Goal: Use online tool/utility: Utilize a website feature to perform a specific function

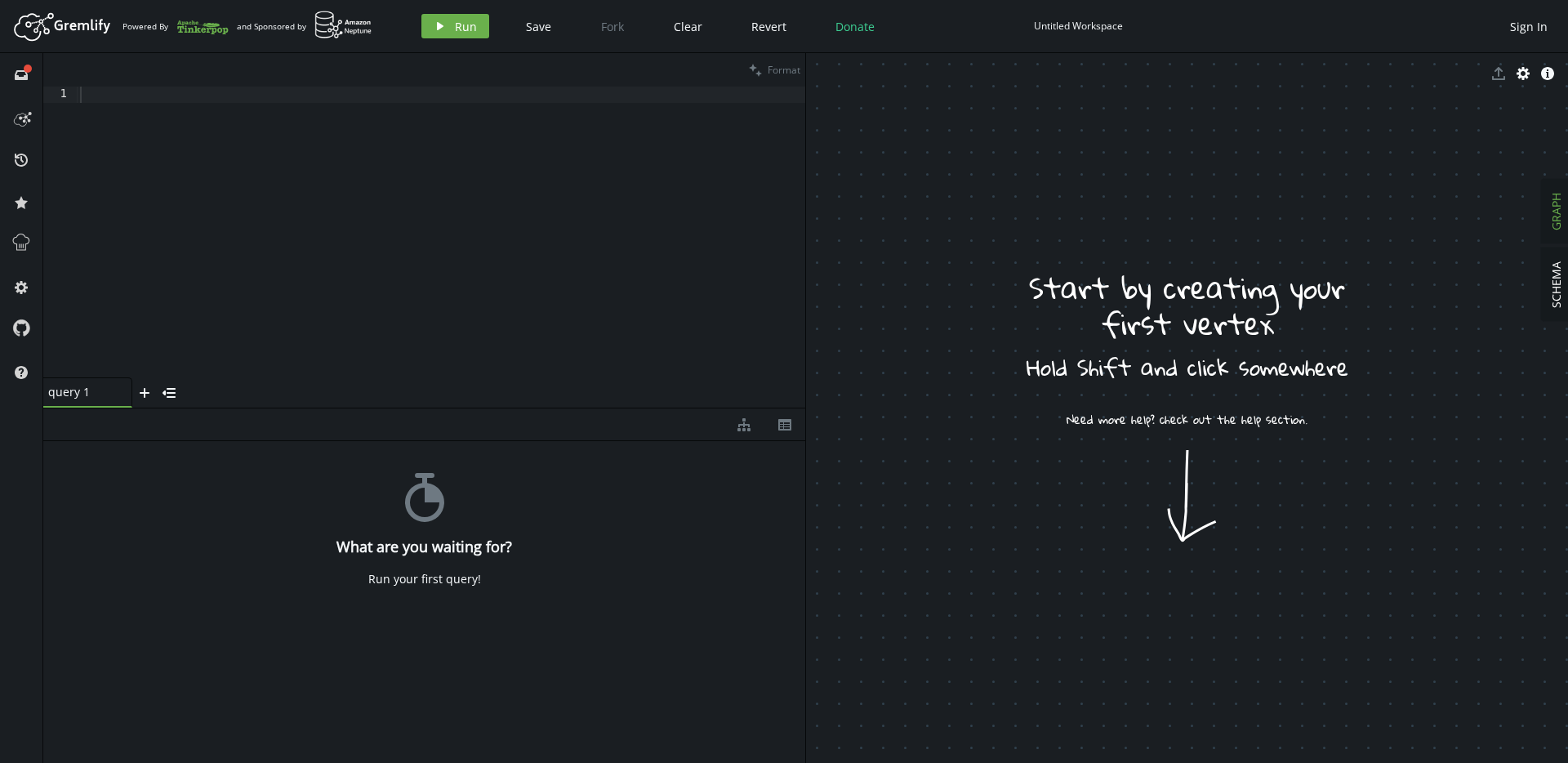
drag, startPoint x: 1183, startPoint y: 492, endPoint x: 1158, endPoint y: 429, distance: 67.8
click at [459, 29] on span "Run" at bounding box center [465, 26] width 22 height 16
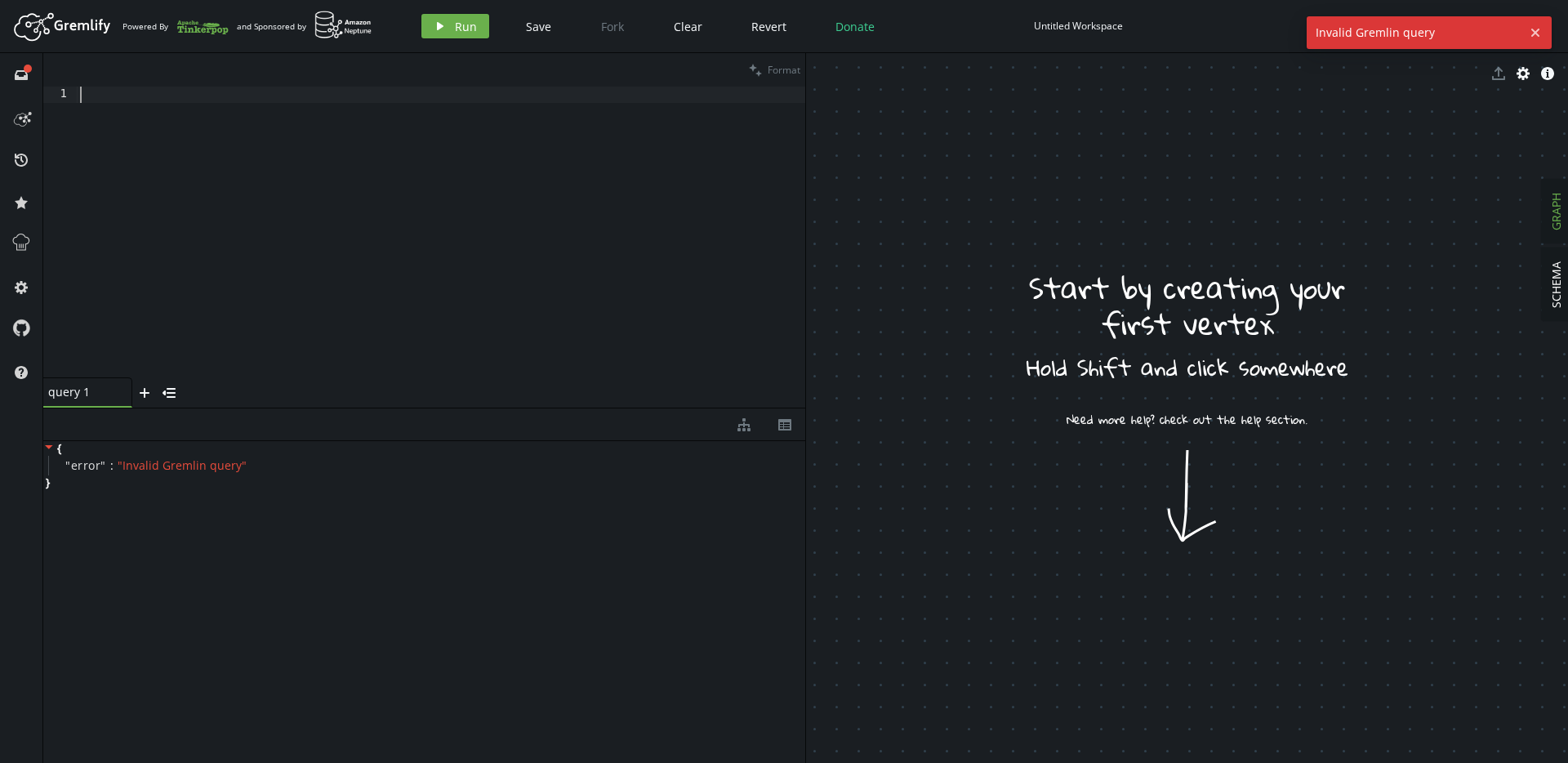
click at [298, 118] on div at bounding box center [441, 249] width 728 height 324
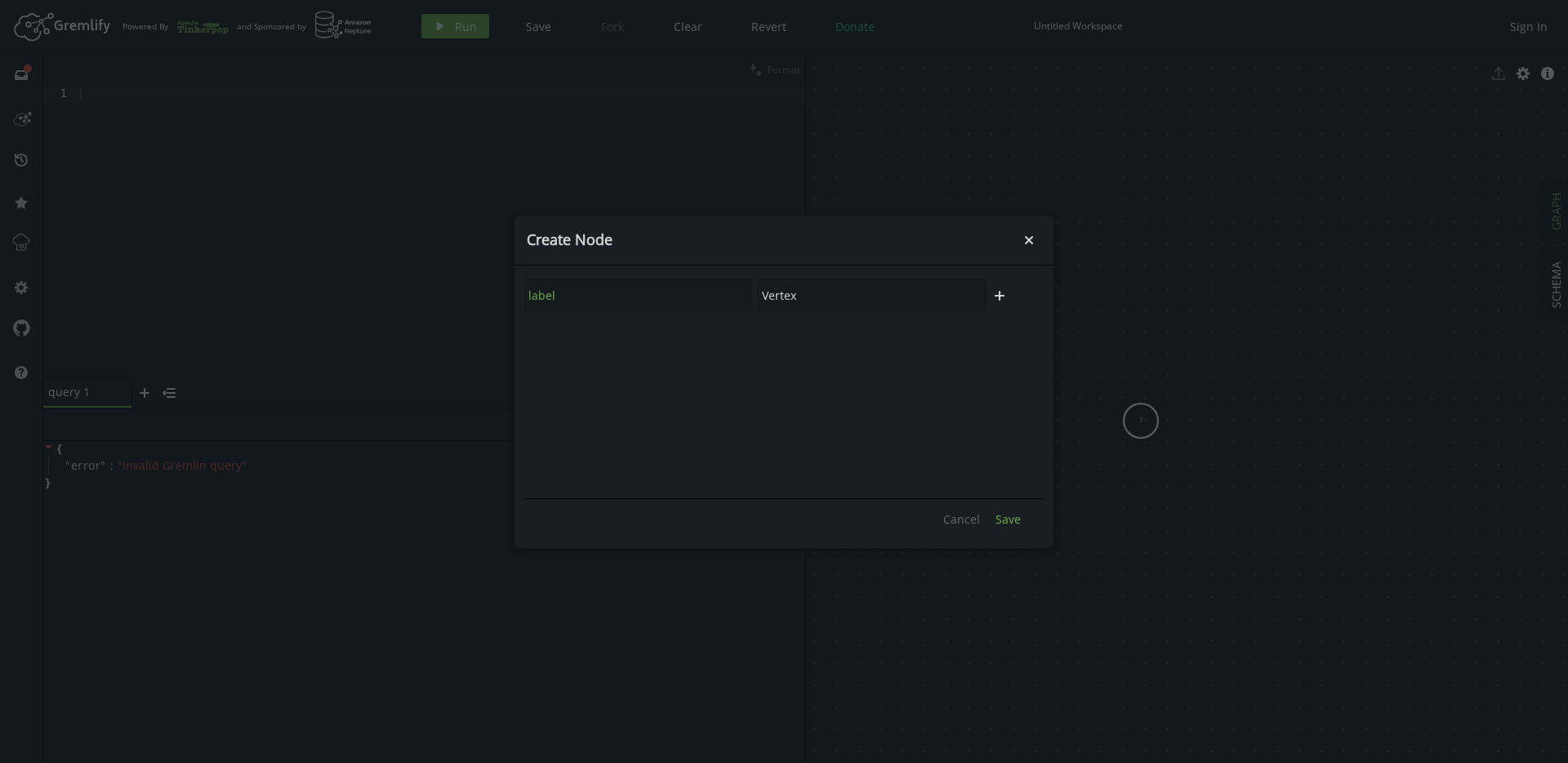
click at [1012, 522] on span "Save" at bounding box center [1008, 519] width 25 height 16
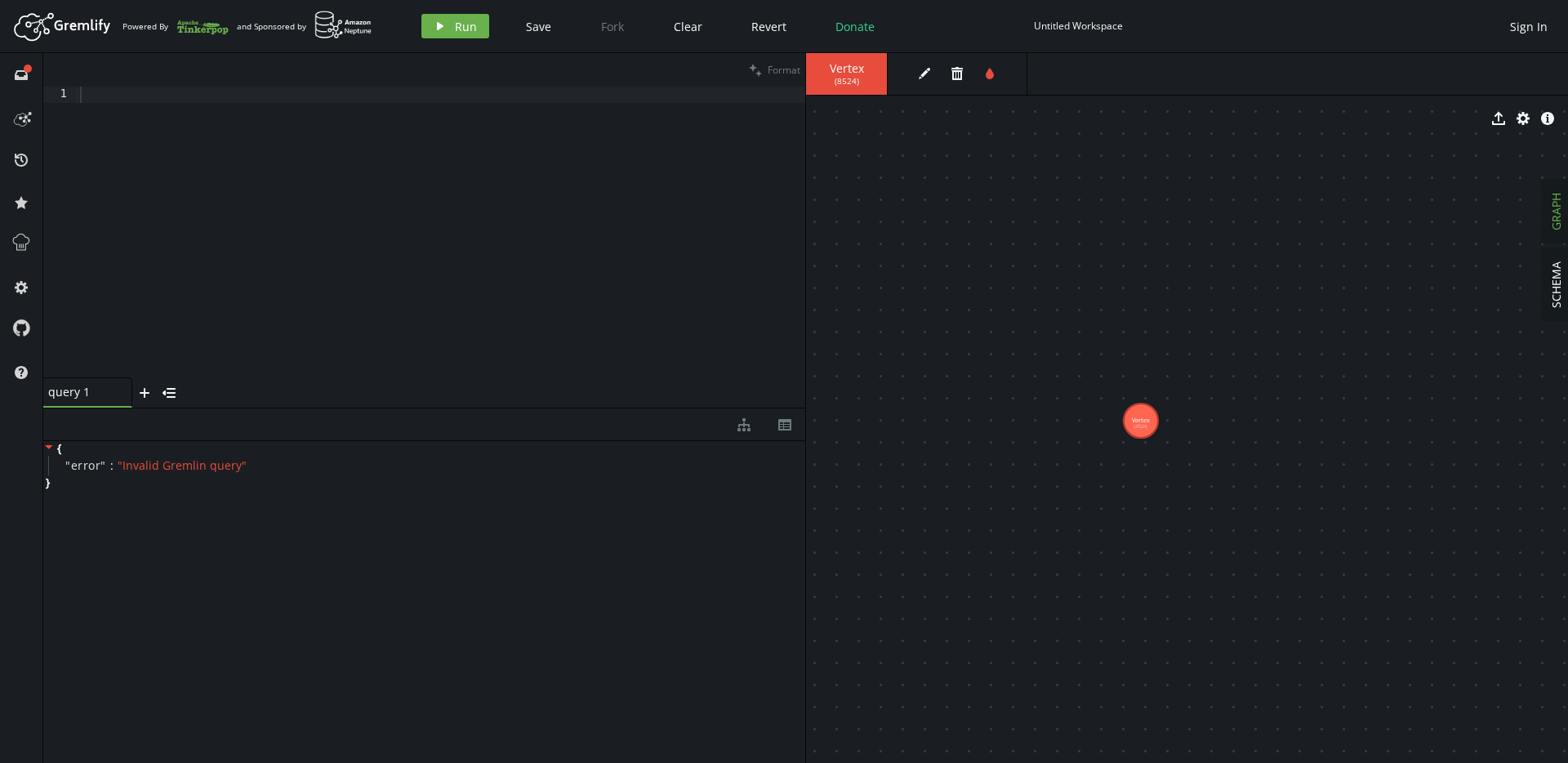
click at [447, 35] on button "play Run" at bounding box center [455, 25] width 68 height 24
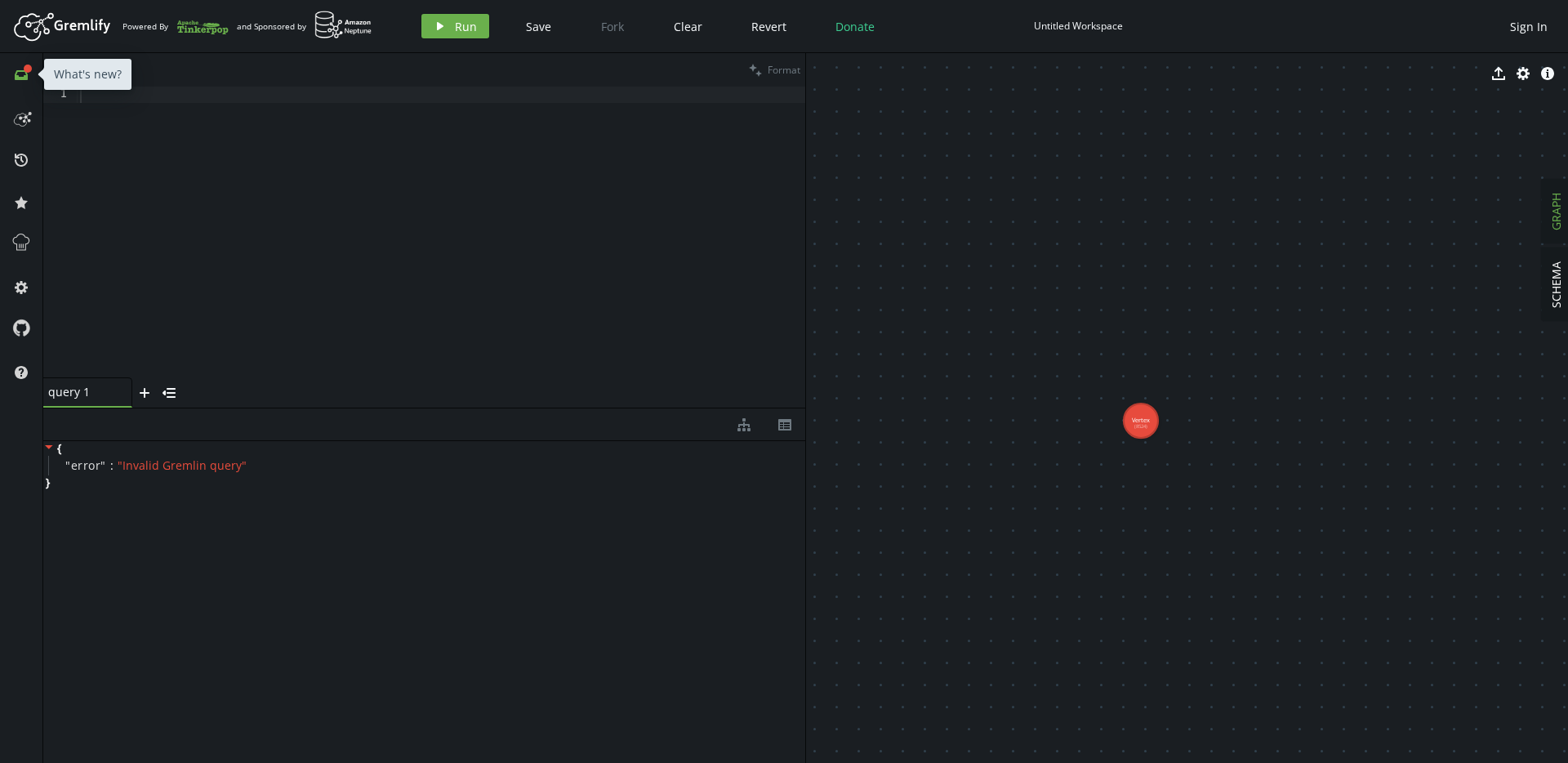
click at [27, 70] on icon at bounding box center [27, 68] width 8 height 8
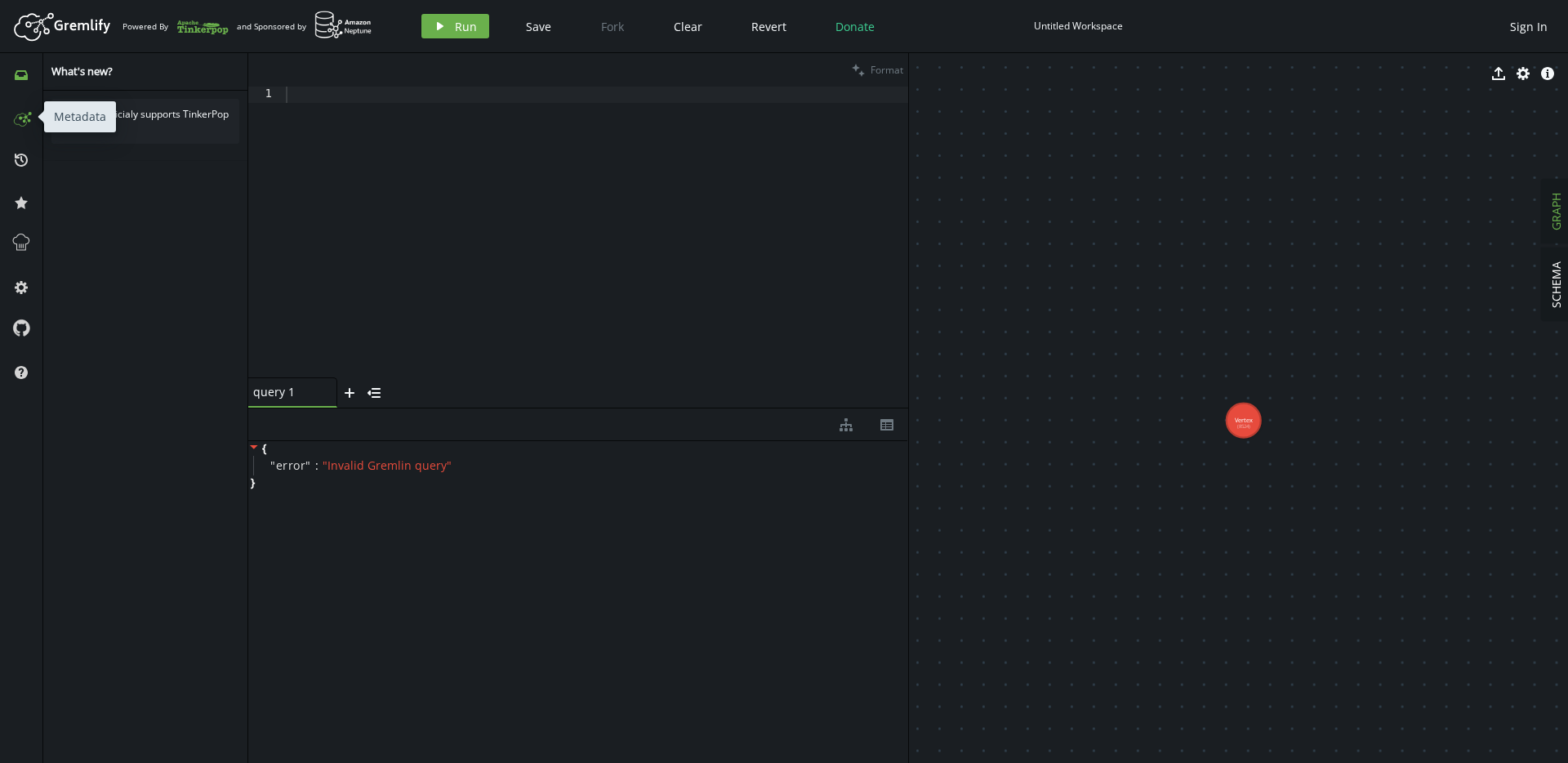
click at [15, 130] on button at bounding box center [20, 116] width 26 height 26
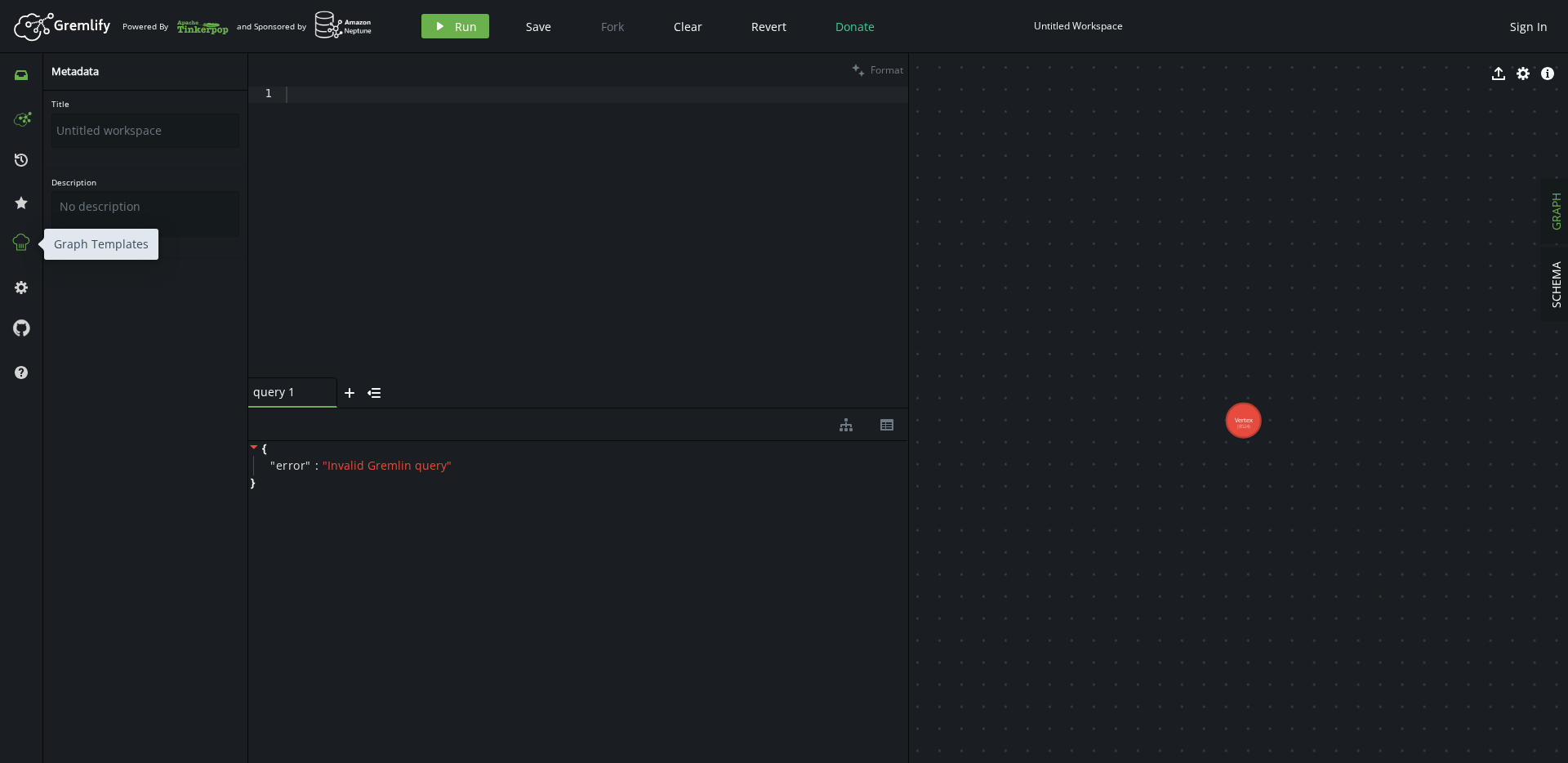
click at [11, 252] on icon at bounding box center [21, 243] width 21 height 21
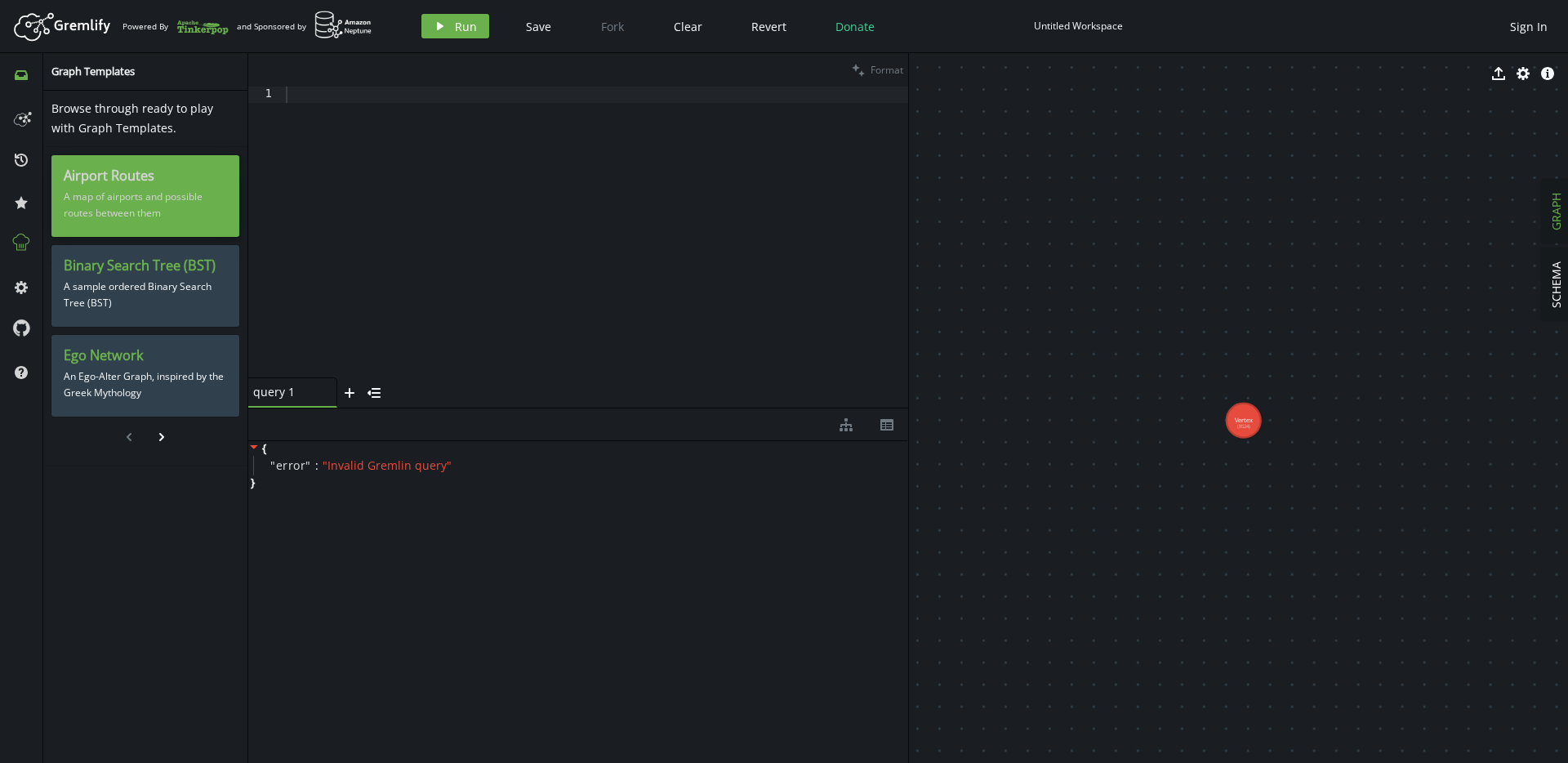
click at [104, 224] on p "A map of airports and possible routes between them" at bounding box center [144, 205] width 163 height 41
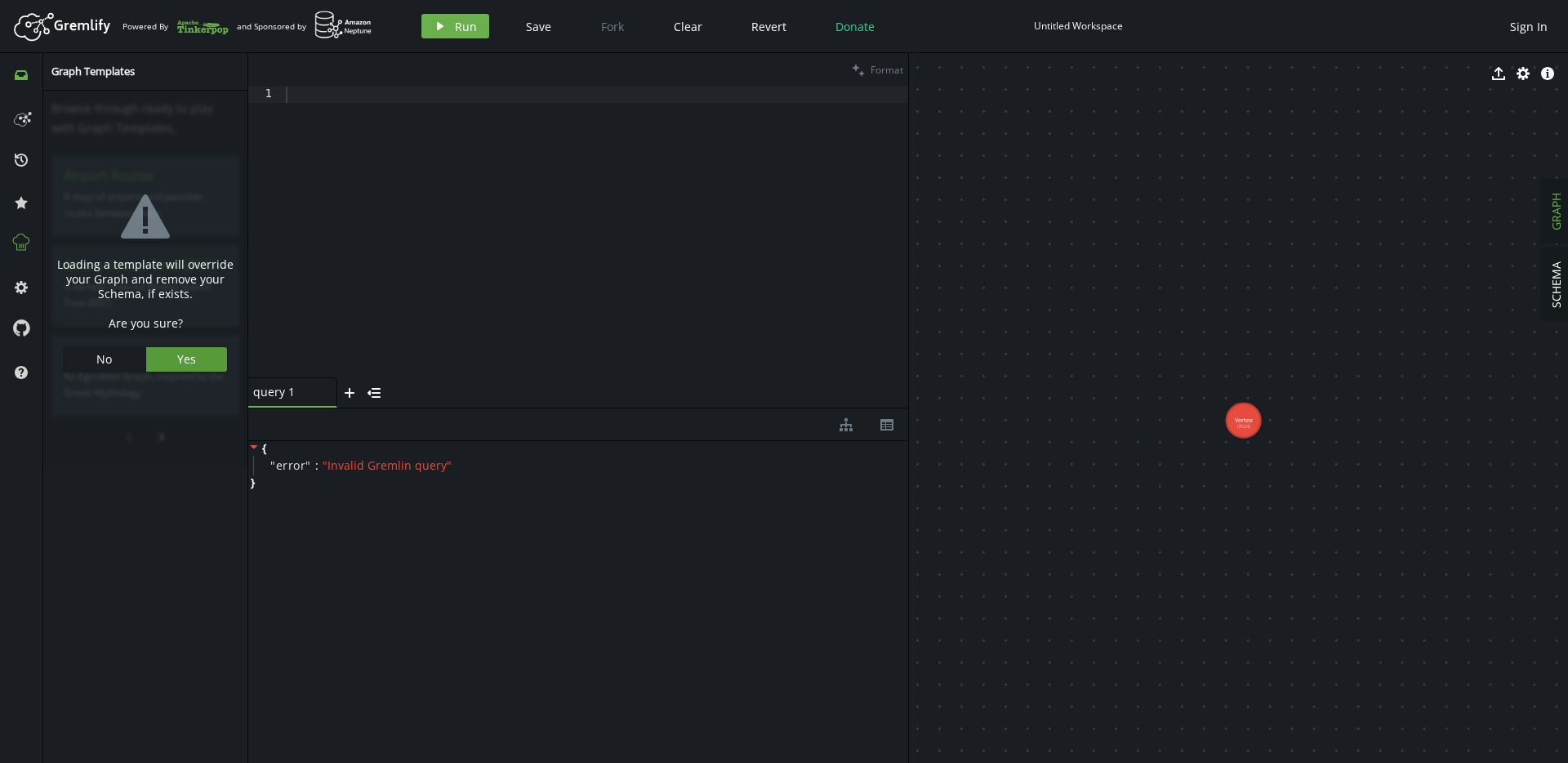
click at [193, 359] on span "Yes" at bounding box center [186, 359] width 19 height 16
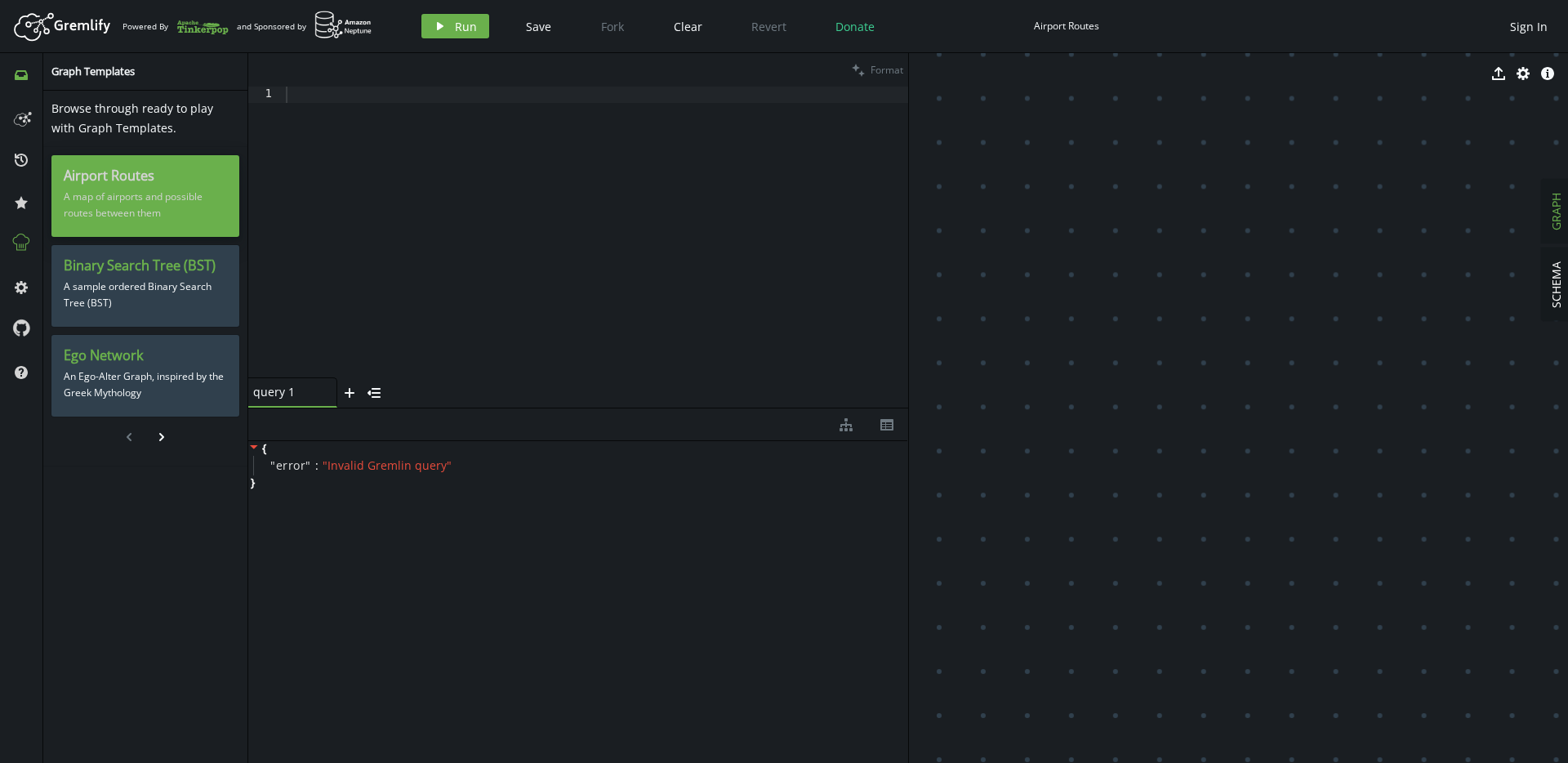
click at [179, 210] on p "A map of airports and possible routes between them" at bounding box center [144, 205] width 163 height 41
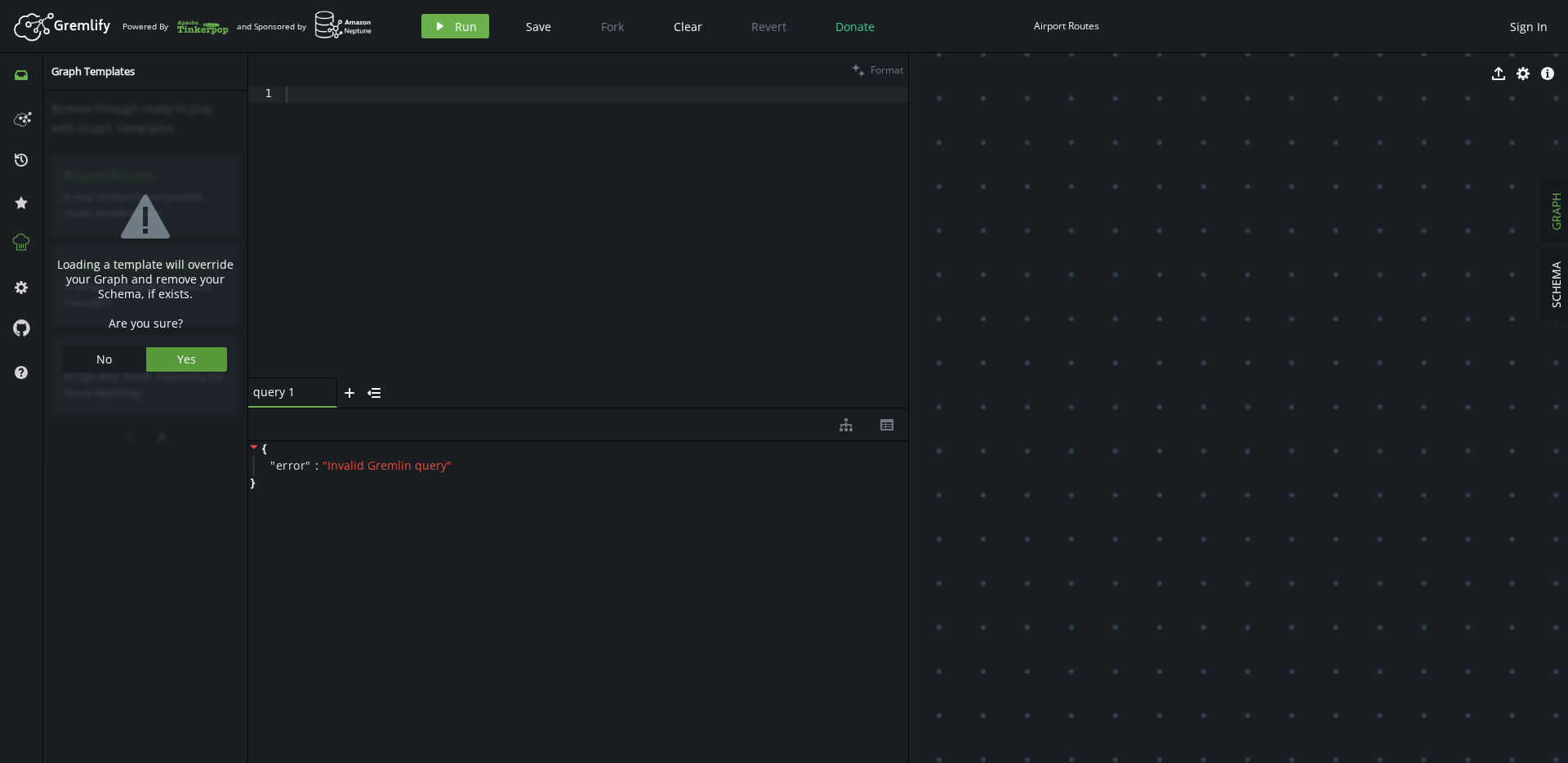
click at [183, 367] on span "Yes" at bounding box center [186, 359] width 19 height 16
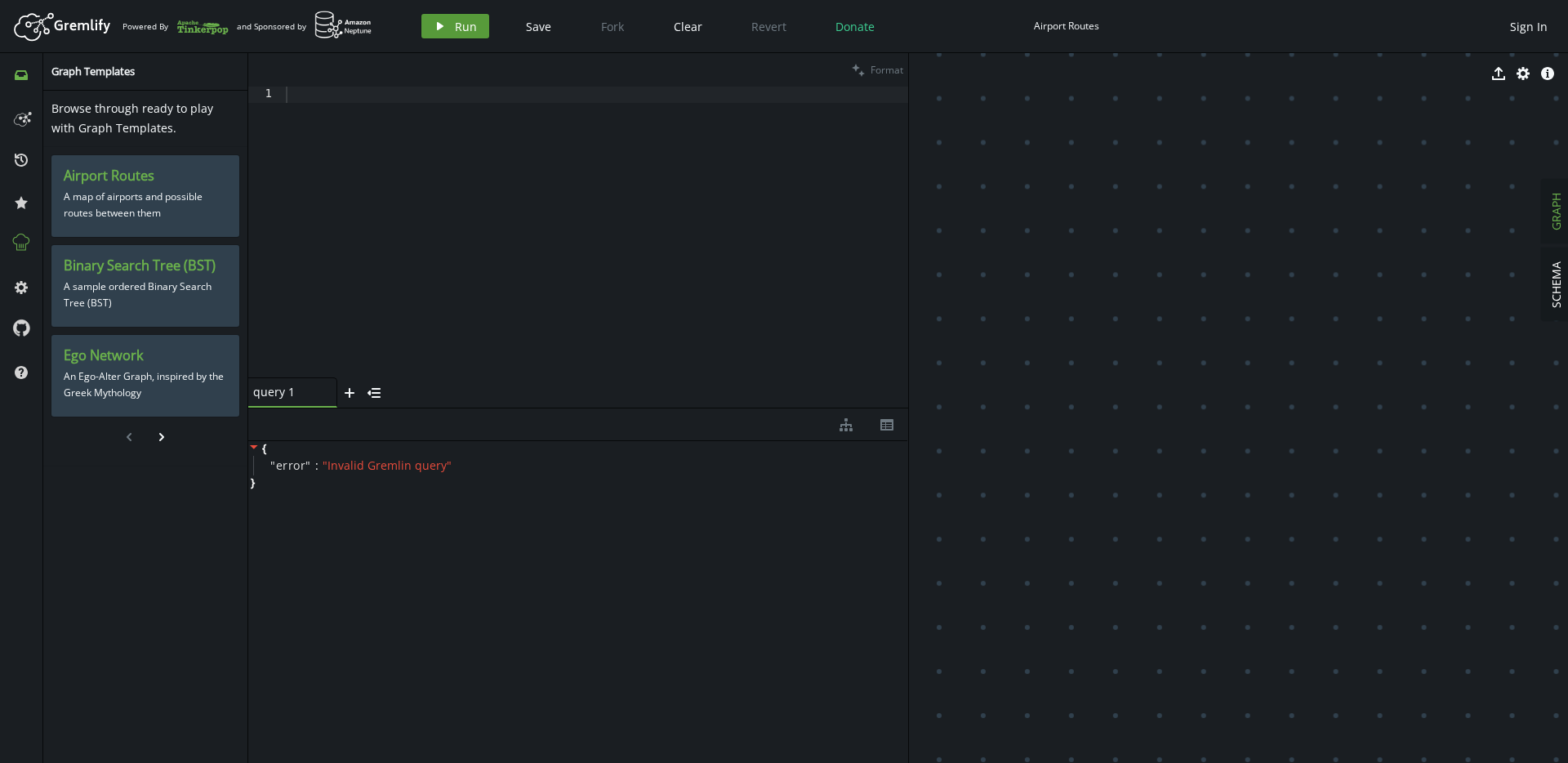
click at [450, 28] on button "play Run" at bounding box center [455, 25] width 68 height 24
click at [686, 22] on span "Clear" at bounding box center [687, 26] width 28 height 16
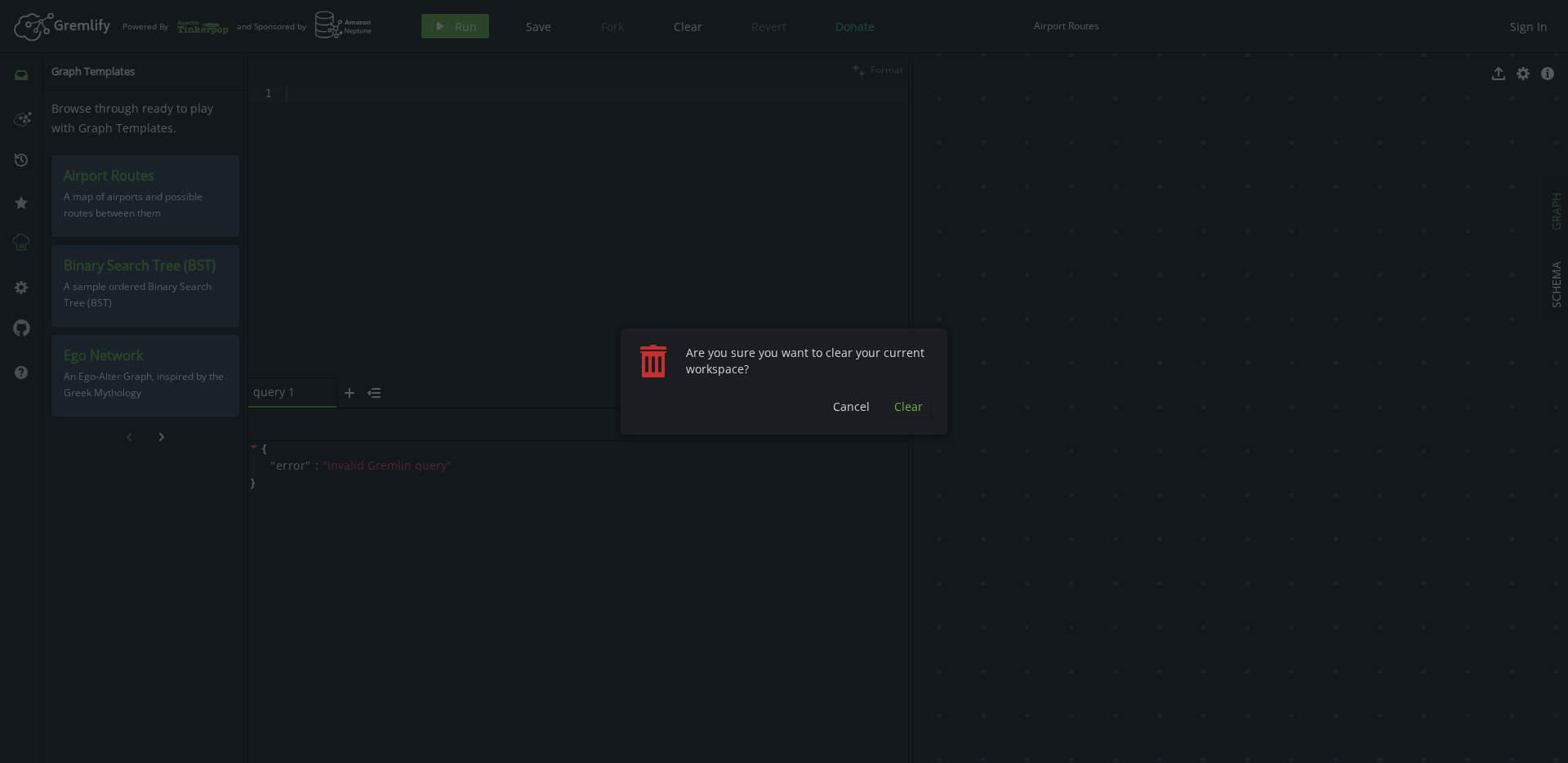
click at [909, 415] on button "Clear" at bounding box center [909, 406] width 45 height 24
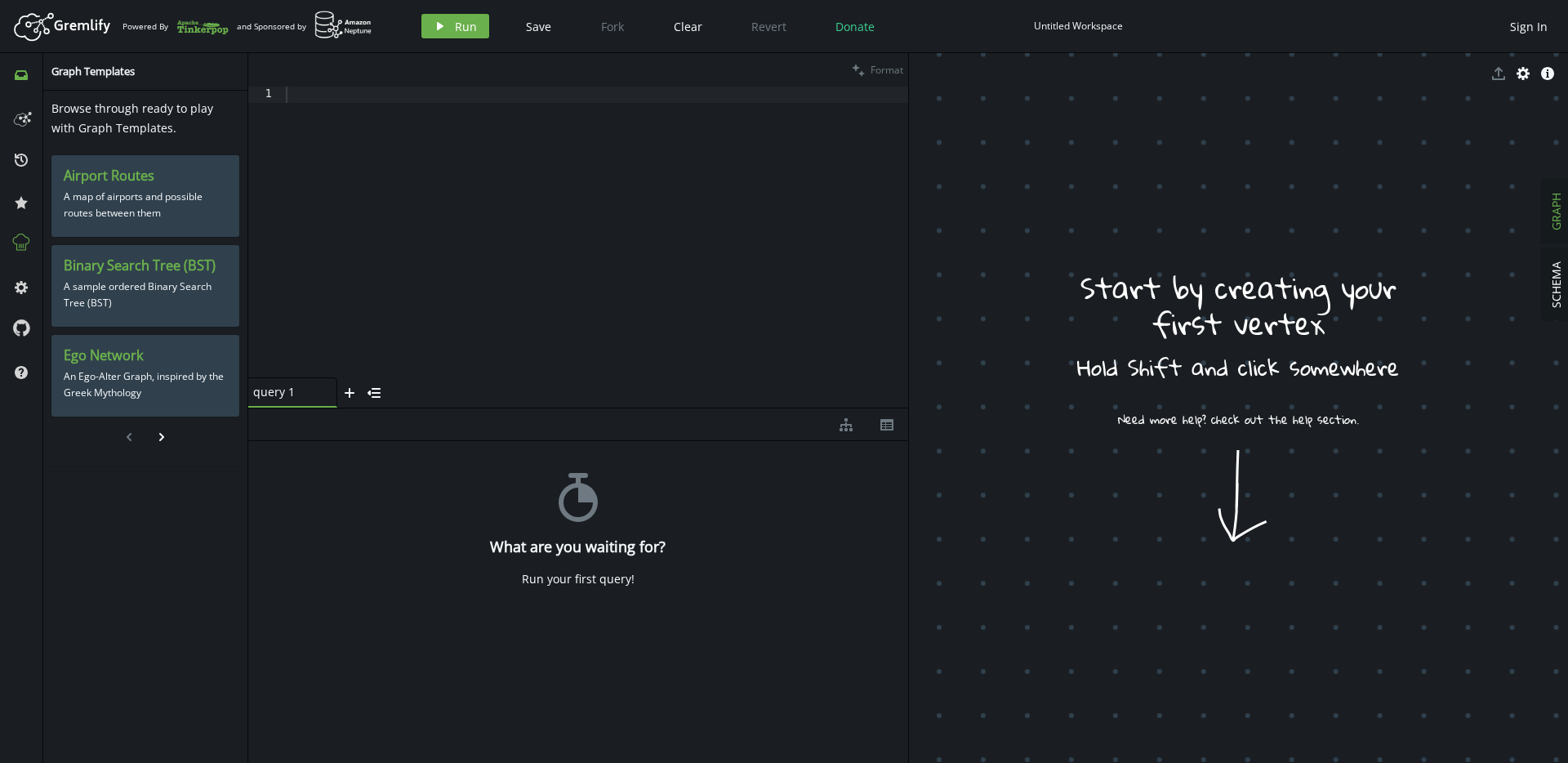
click at [539, 541] on h4 "What are you waiting for?" at bounding box center [577, 547] width 176 height 18
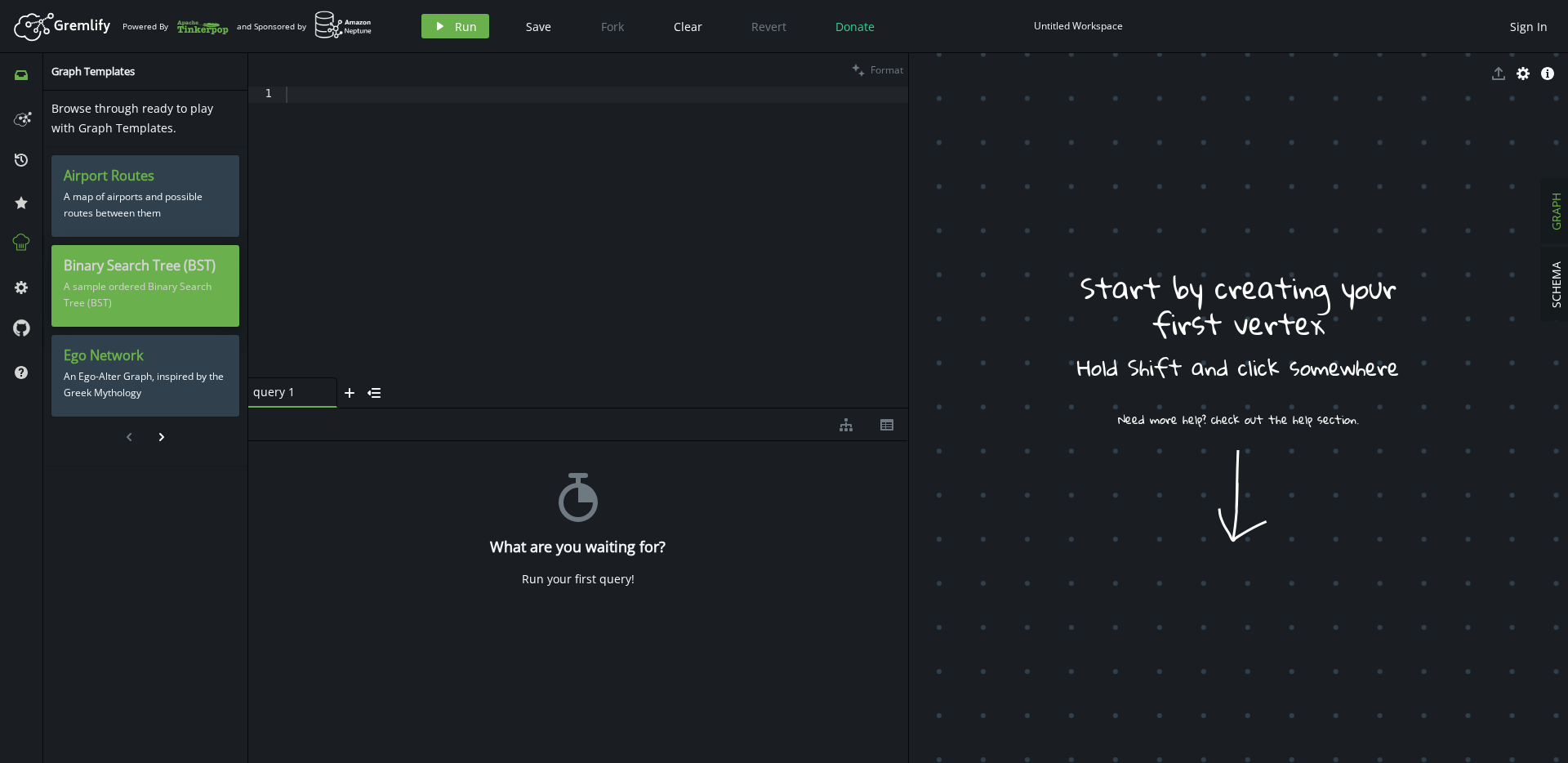
click at [220, 285] on p "A sample ordered Binary Search Tree (BST)" at bounding box center [144, 295] width 163 height 41
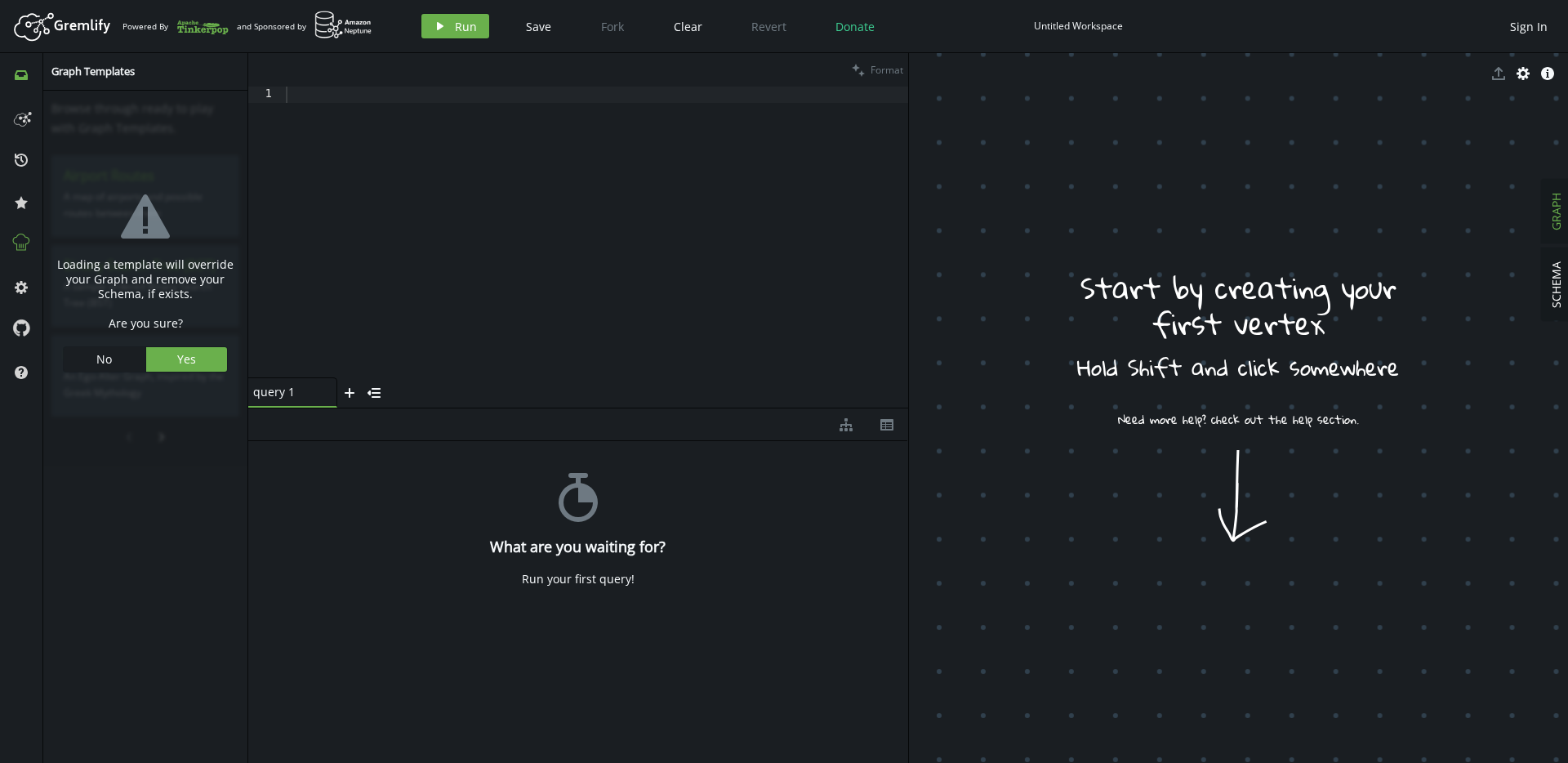
click at [193, 373] on div "warning-sign Loading a template will override your Graph and remove your Schema…" at bounding box center [145, 278] width 196 height 368
click at [193, 361] on span "Yes" at bounding box center [186, 359] width 19 height 16
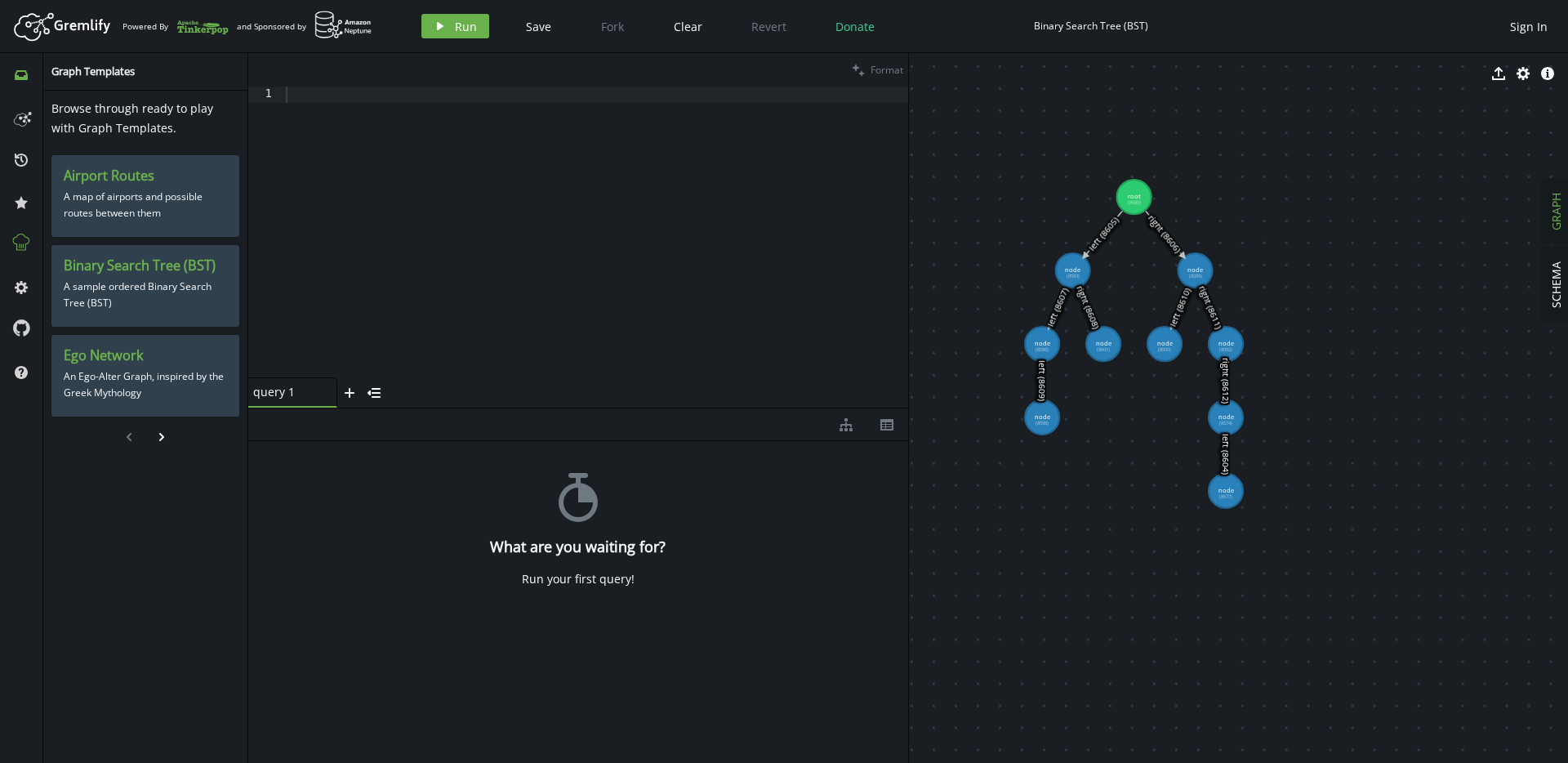
drag, startPoint x: 1006, startPoint y: 354, endPoint x: 1130, endPoint y: 490, distance: 184.0
click at [457, 35] on button "play Run" at bounding box center [455, 25] width 68 height 24
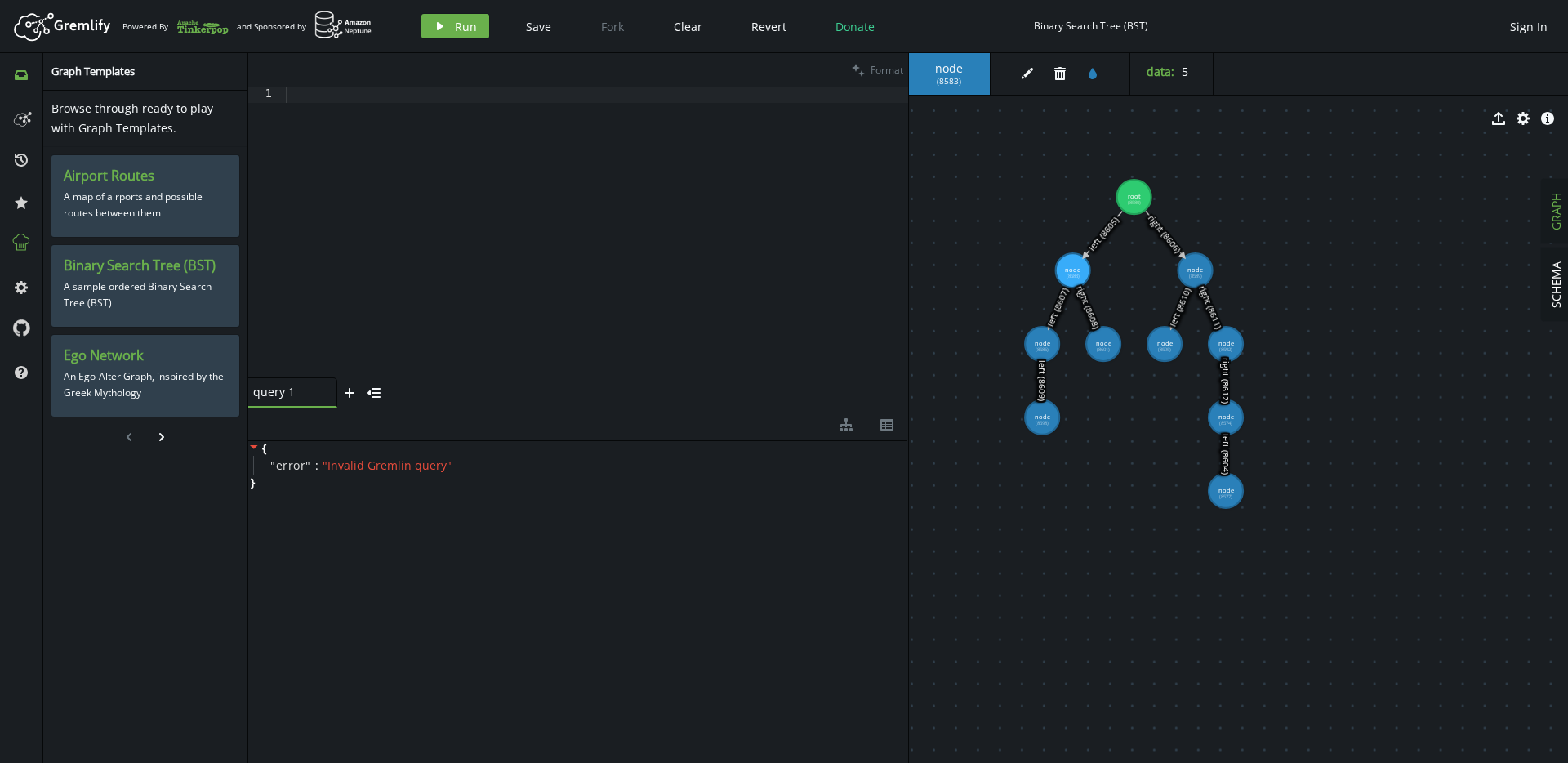
click at [1048, 347] on tspan "(8586)" at bounding box center [1041, 349] width 13 height 7
click at [286, 400] on div "query 1 small-cross" at bounding box center [293, 392] width 89 height 30
click at [370, 396] on icon "menu-closed" at bounding box center [373, 392] width 13 height 13
click at [257, 397] on icon "menu-open" at bounding box center [259, 395] width 13 height 13
click at [440, 284] on div at bounding box center [595, 249] width 625 height 324
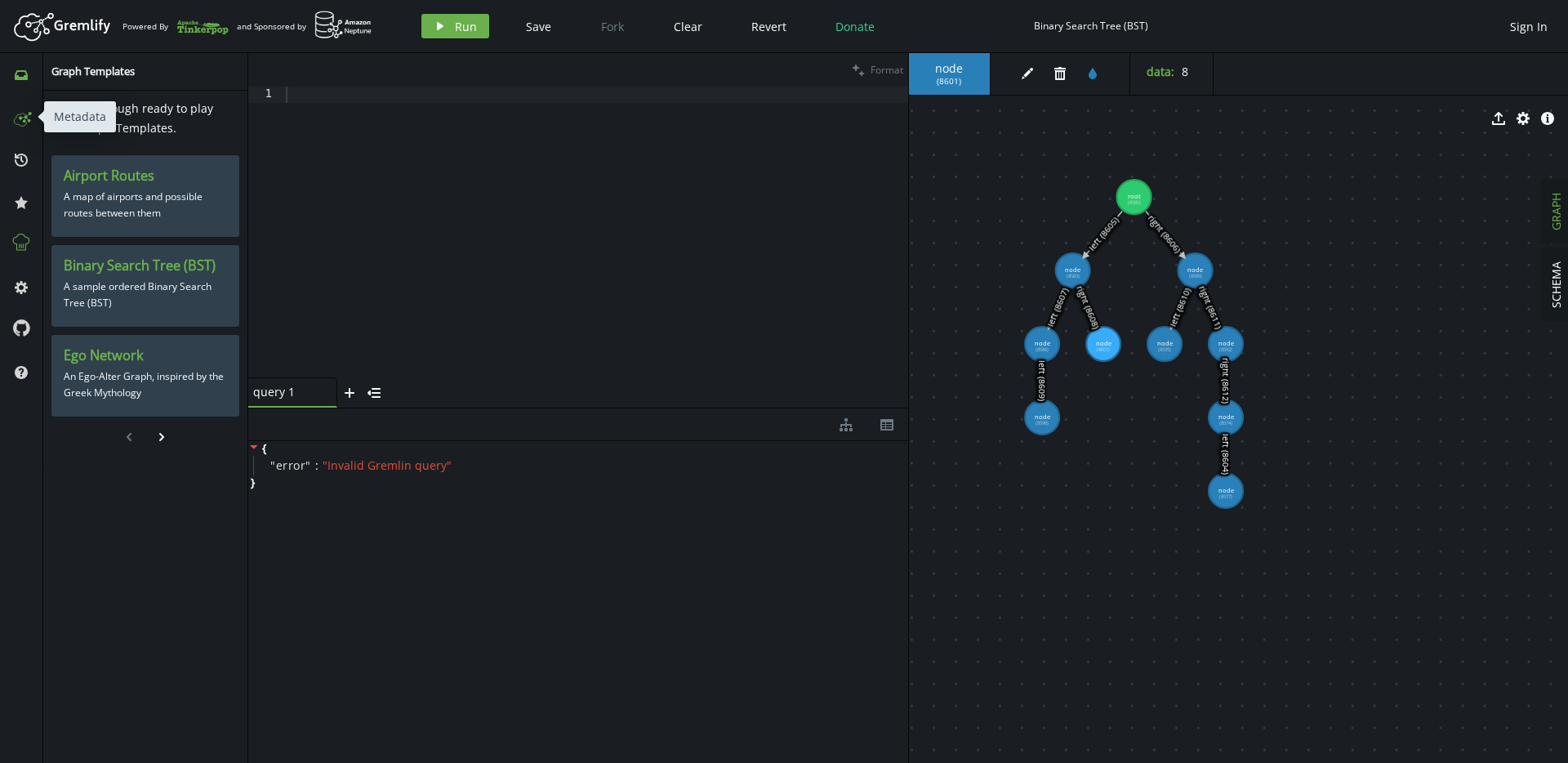
click at [16, 124] on icon at bounding box center [20, 119] width 13 height 13
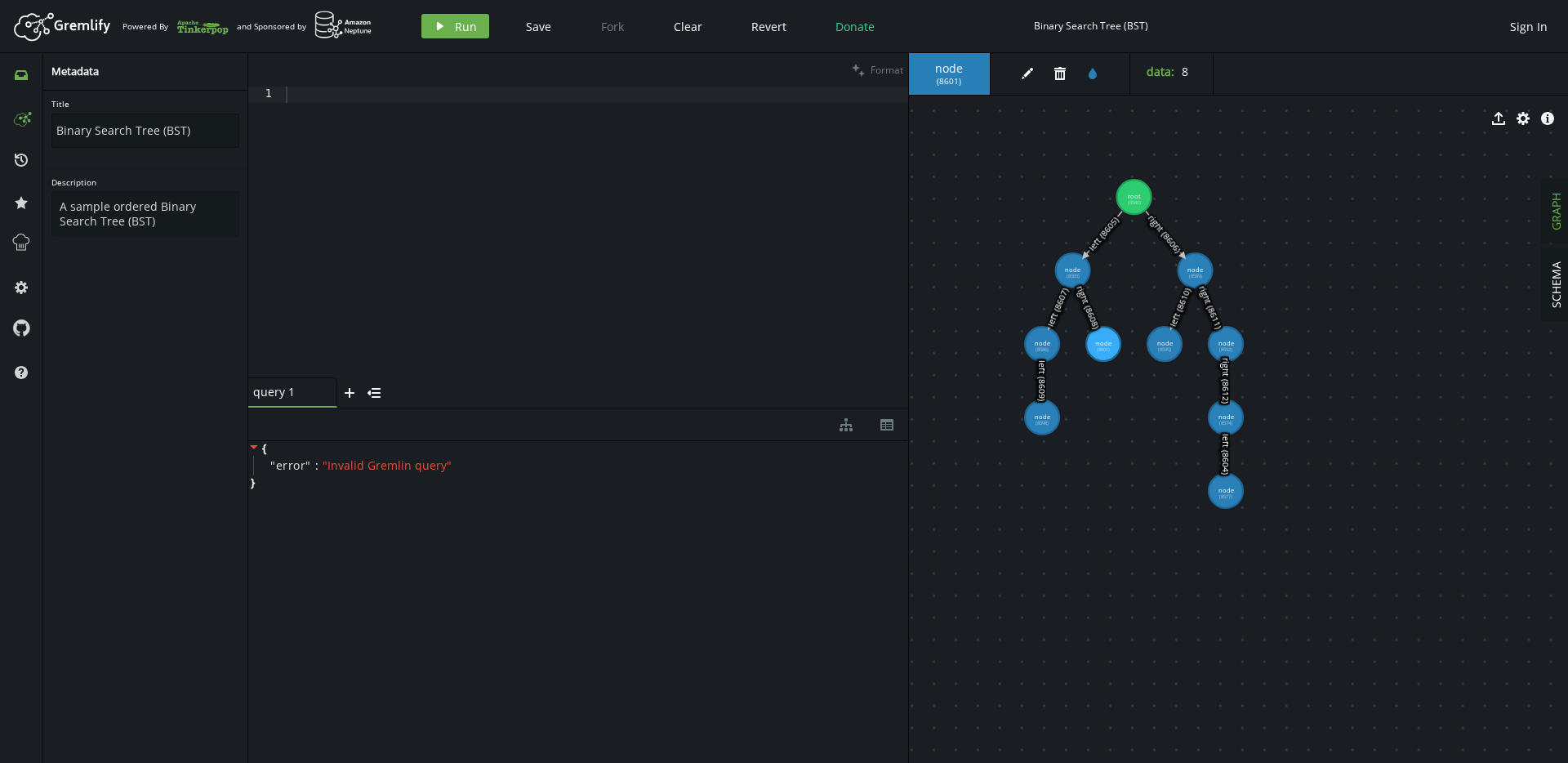
click at [111, 134] on input "Binary Search Tree (BST)" at bounding box center [145, 130] width 188 height 34
click at [109, 221] on textarea "A sample ordered Binary Search Tree (BST)" at bounding box center [145, 214] width 188 height 46
click at [20, 257] on button at bounding box center [20, 244] width 26 height 26
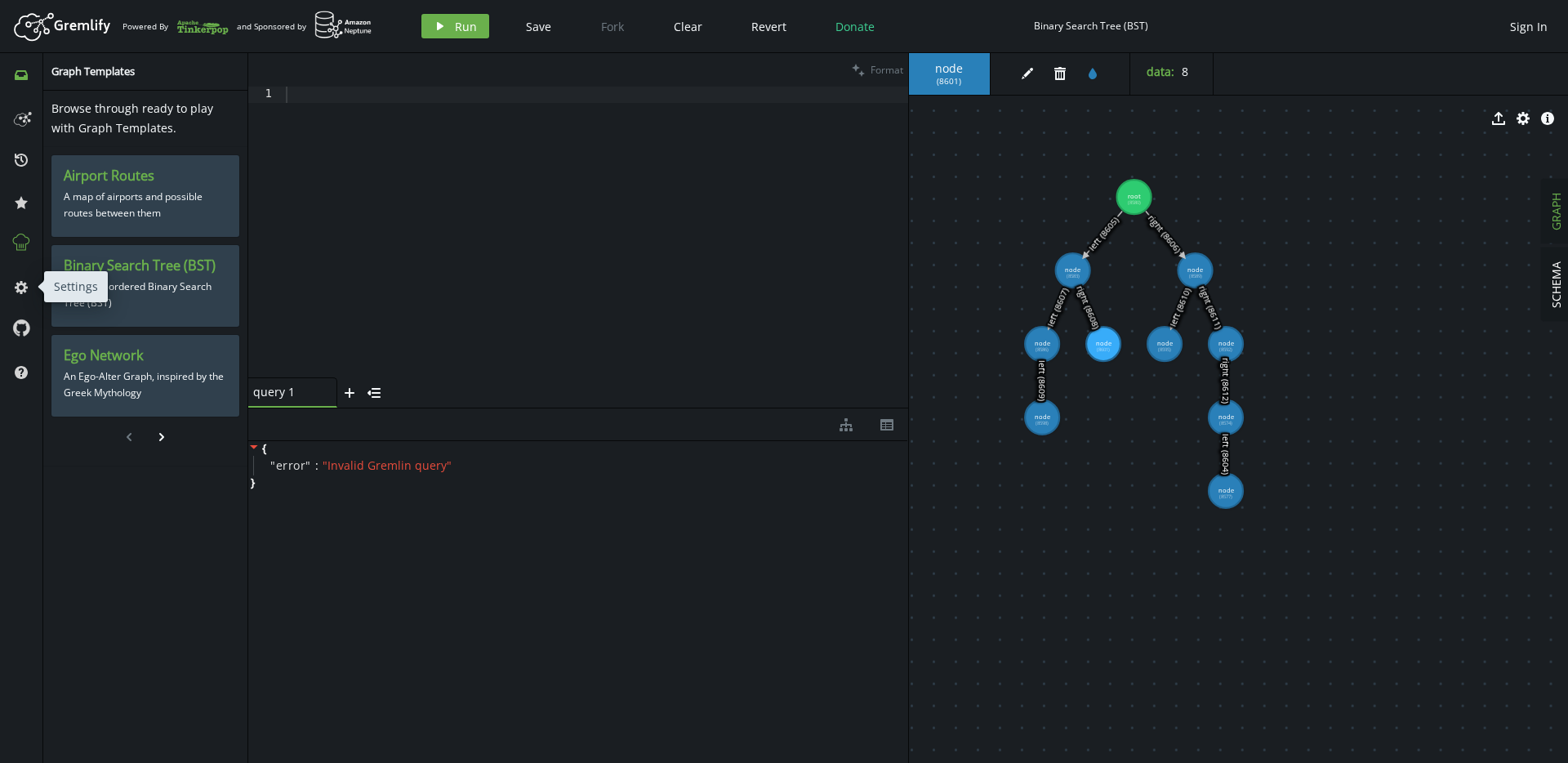
click at [14, 302] on span "cog" at bounding box center [20, 287] width 26 height 43
click at [22, 288] on icon "cog" at bounding box center [20, 287] width 13 height 13
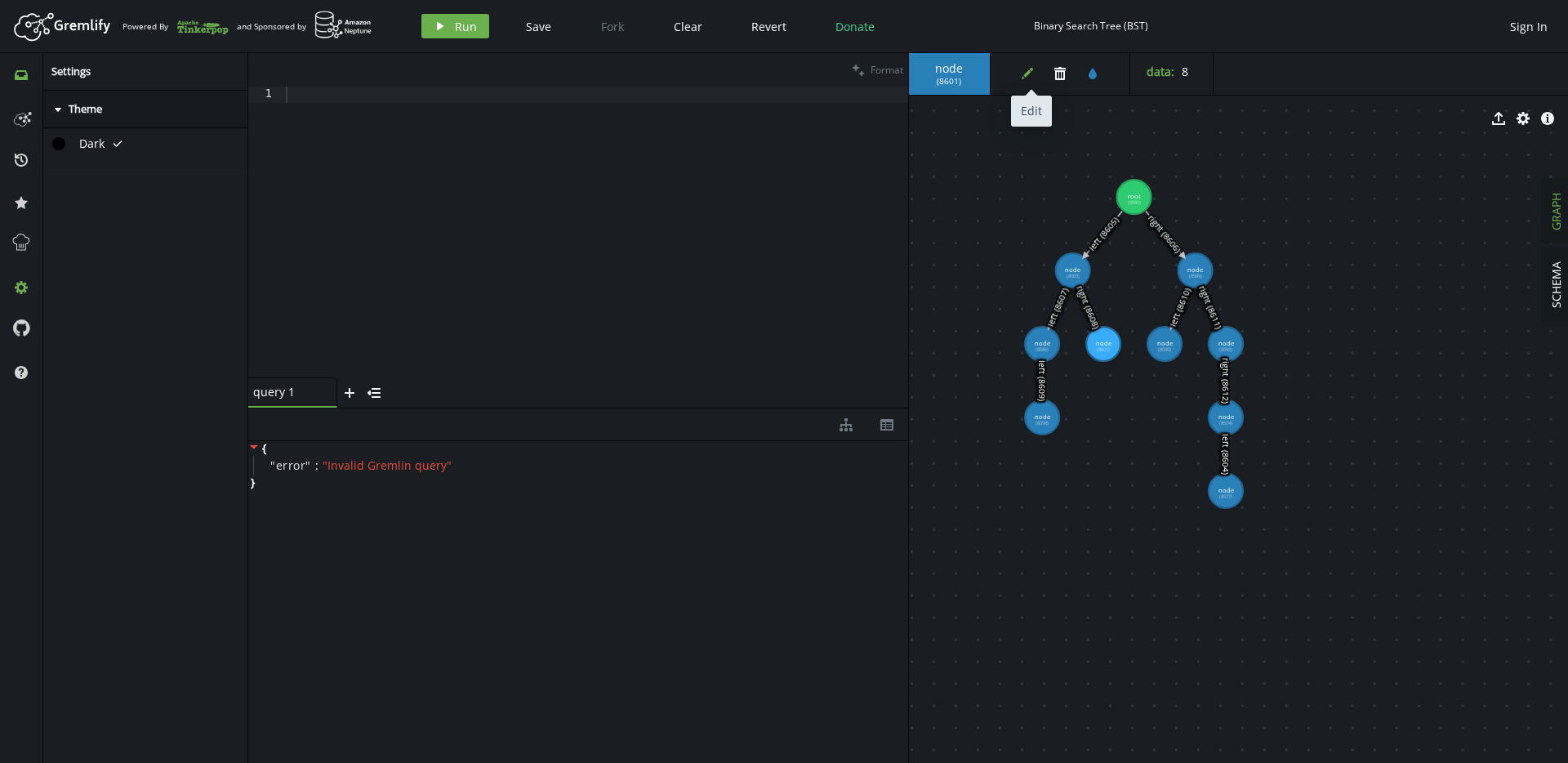
click at [1023, 82] on button "edit" at bounding box center [1027, 73] width 24 height 24
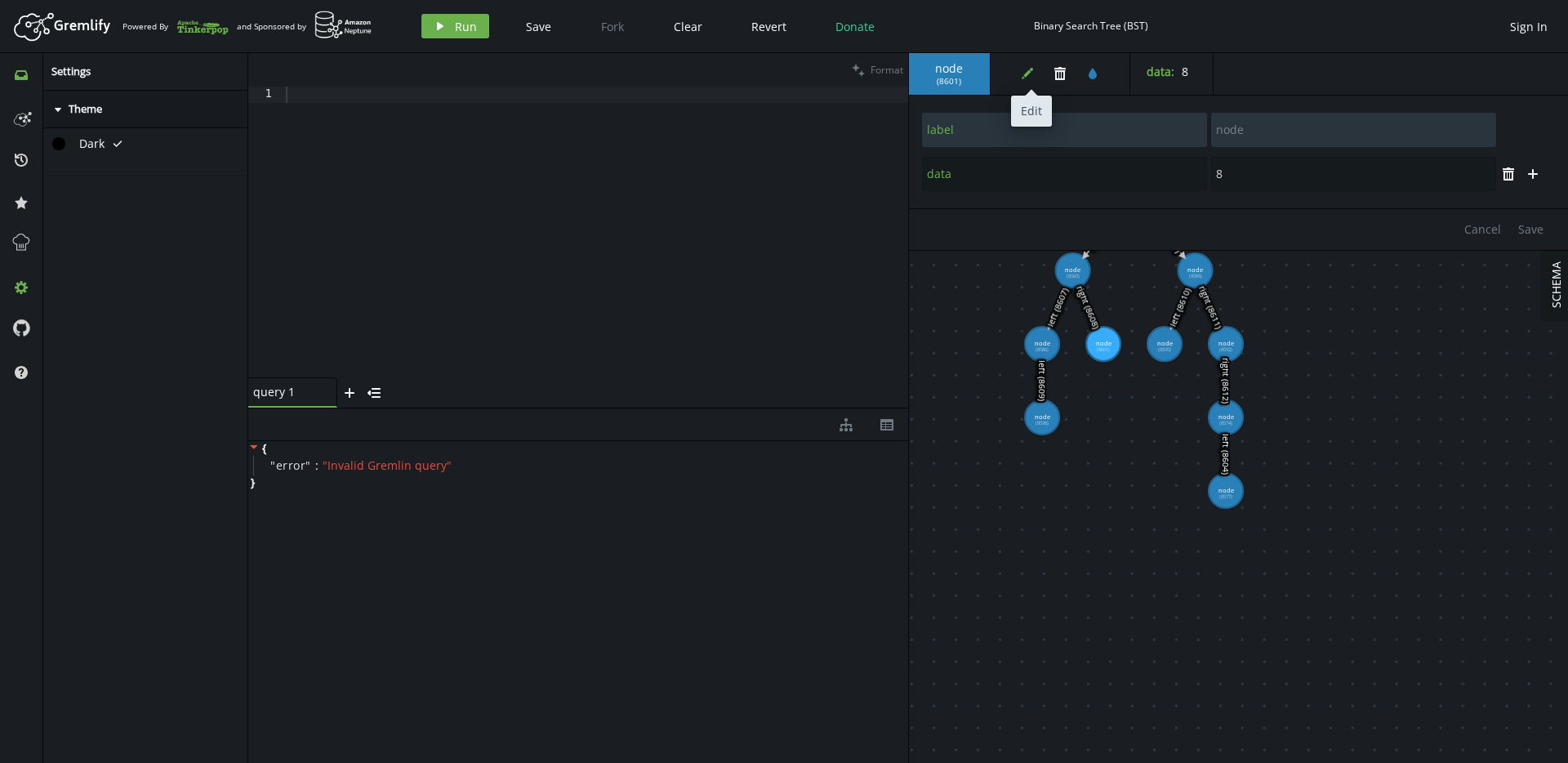
click at [1024, 82] on button "edit" at bounding box center [1027, 73] width 24 height 24
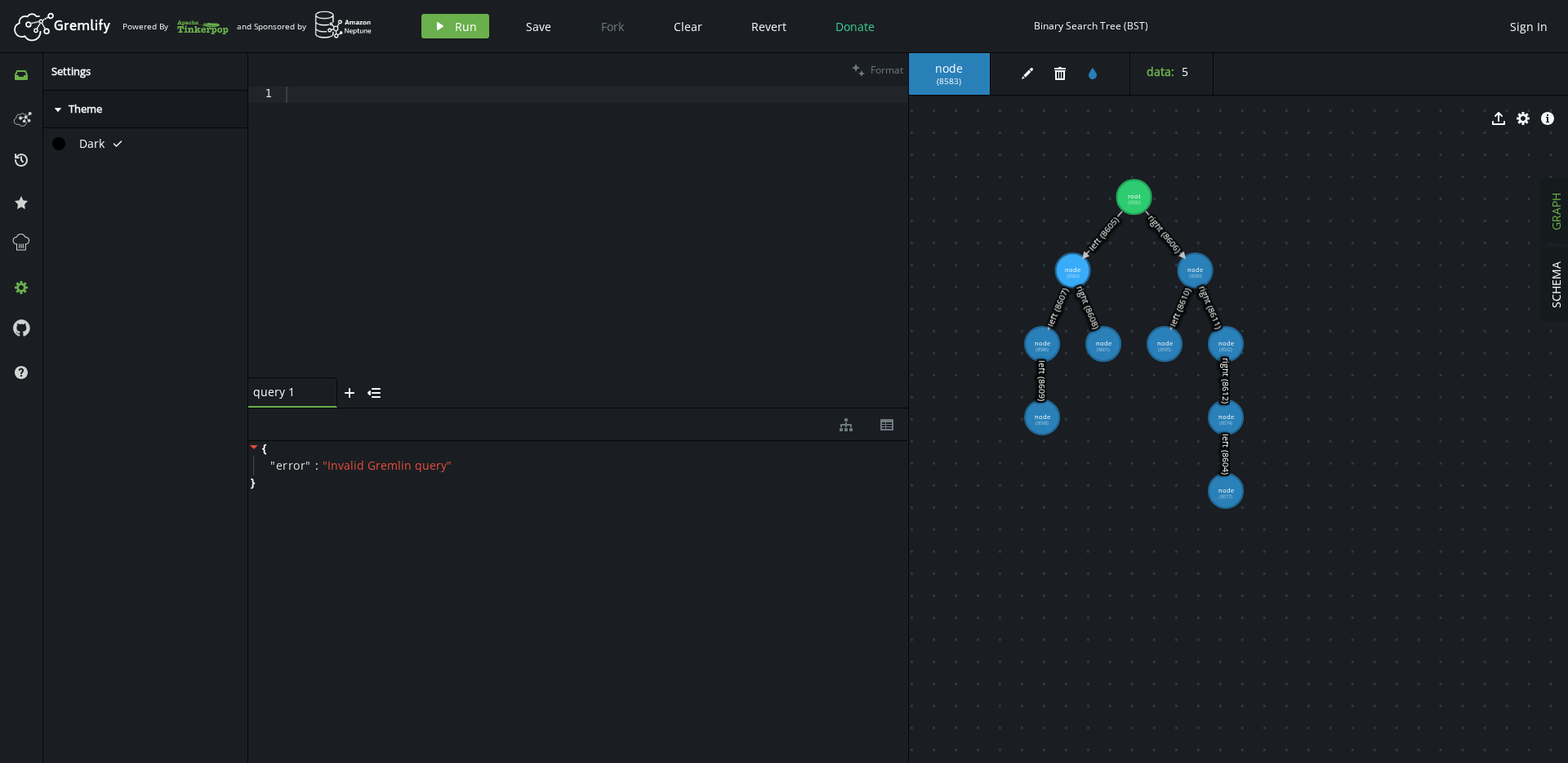
click at [1070, 273] on tspan "(8583)" at bounding box center [1072, 276] width 13 height 7
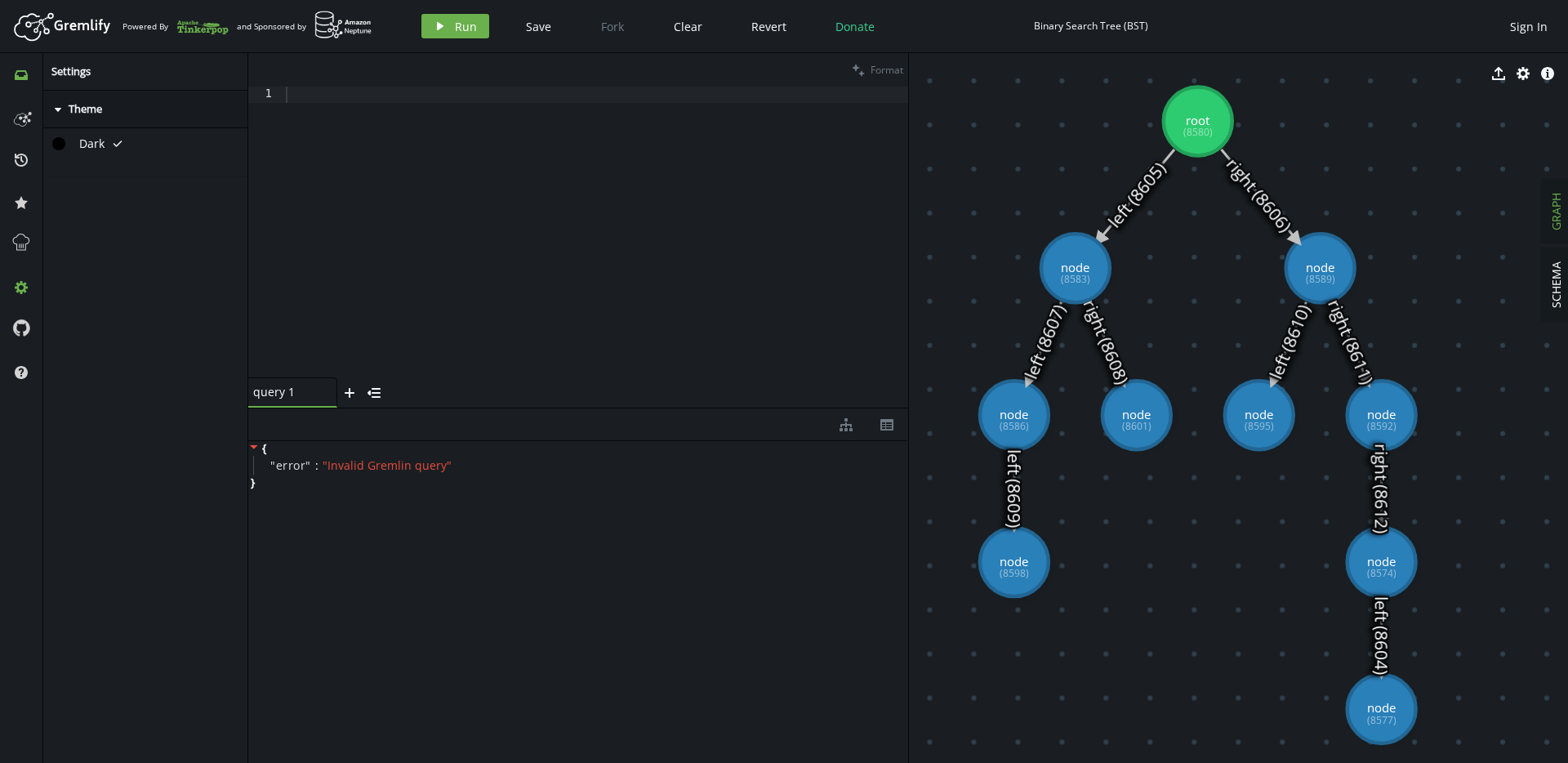
click at [1070, 273] on tspan "(8583)" at bounding box center [1076, 280] width 29 height 14
